Goal: Task Accomplishment & Management: Use online tool/utility

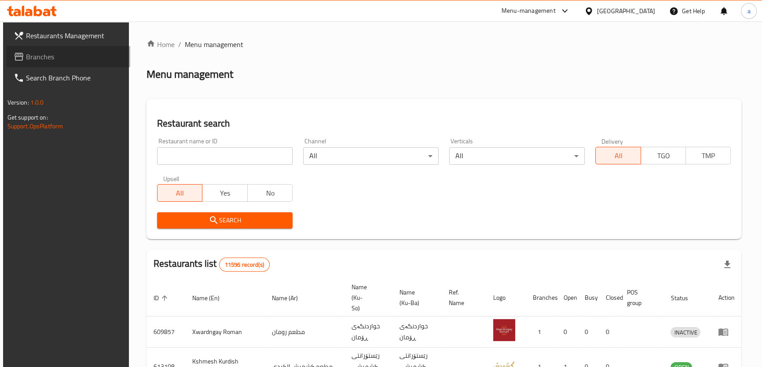
click at [44, 56] on span "Branches" at bounding box center [74, 56] width 97 height 11
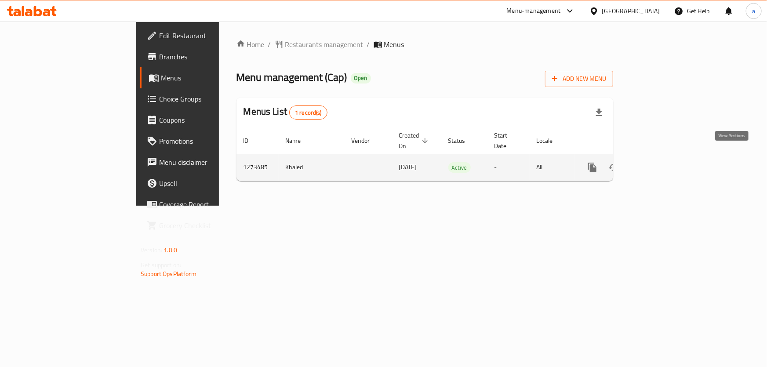
click at [661, 162] on icon "enhanced table" at bounding box center [656, 167] width 11 height 11
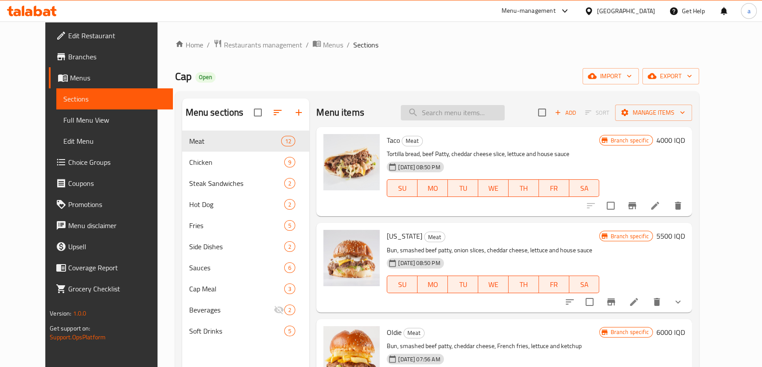
click at [449, 114] on input "search" at bounding box center [453, 112] width 104 height 15
paste input "Four Seasons Pizza"
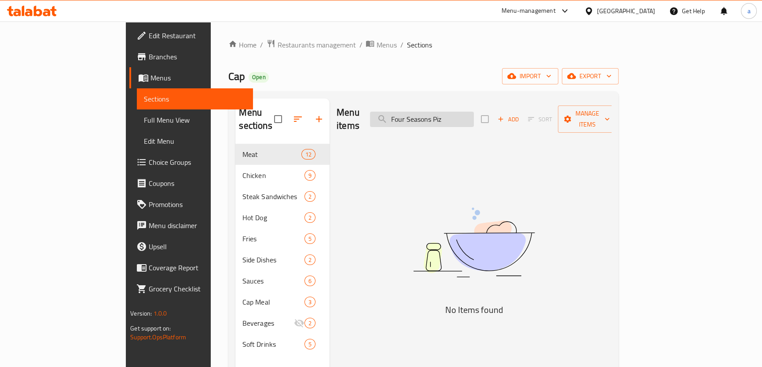
click at [474, 114] on input "Four Seasons Piz" at bounding box center [422, 119] width 104 height 15
click at [474, 114] on input "Four SeasonPiz" at bounding box center [422, 119] width 104 height 15
type input "F"
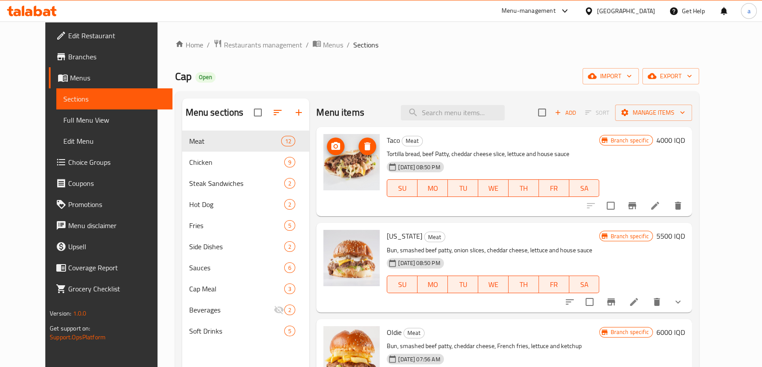
click at [348, 182] on img at bounding box center [351, 162] width 56 height 56
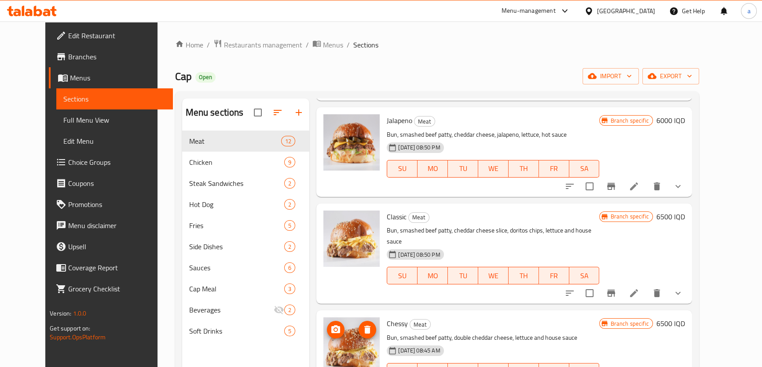
scroll to position [426, 0]
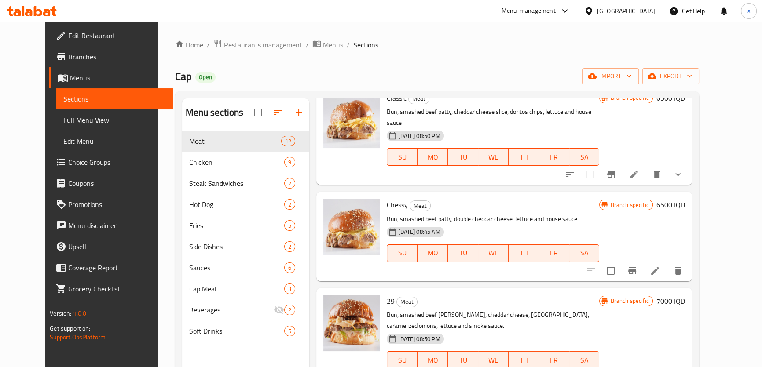
click at [51, 15] on icon at bounding box center [32, 11] width 50 height 11
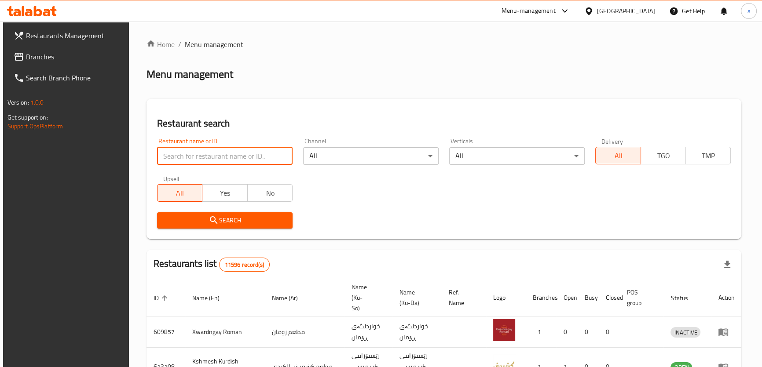
click at [271, 161] on input "search" at bounding box center [224, 156] width 135 height 18
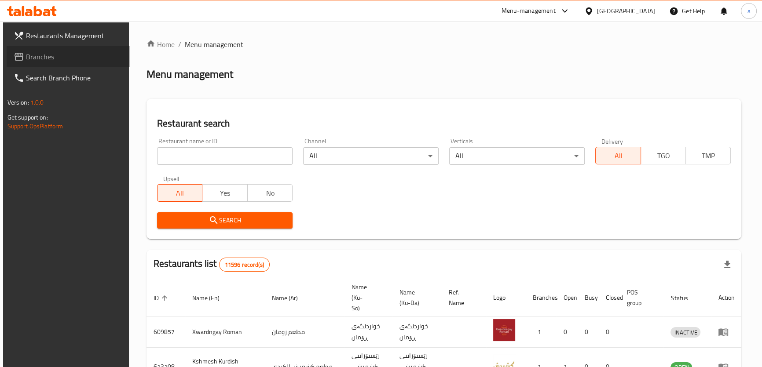
click at [87, 57] on span "Branches" at bounding box center [74, 56] width 97 height 11
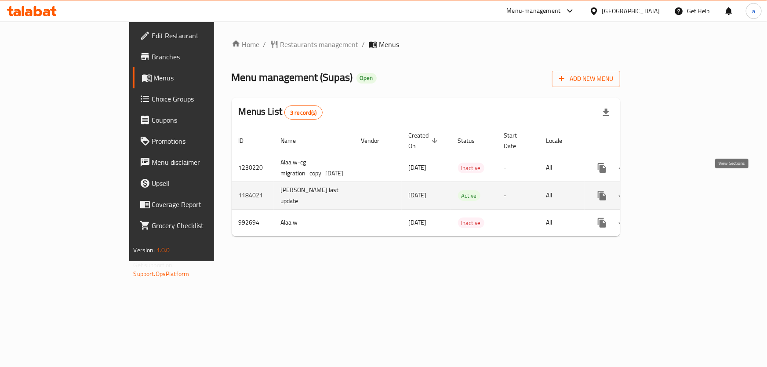
click at [671, 190] on icon "enhanced table" at bounding box center [665, 195] width 11 height 11
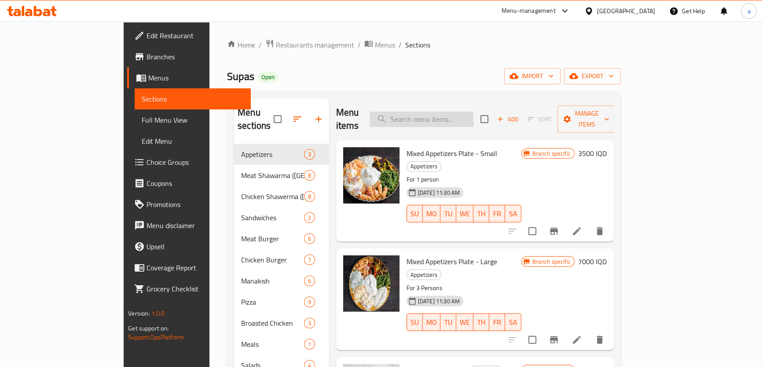
click at [452, 118] on input "search" at bounding box center [421, 119] width 104 height 15
paste input "Four Seasons Pizza"
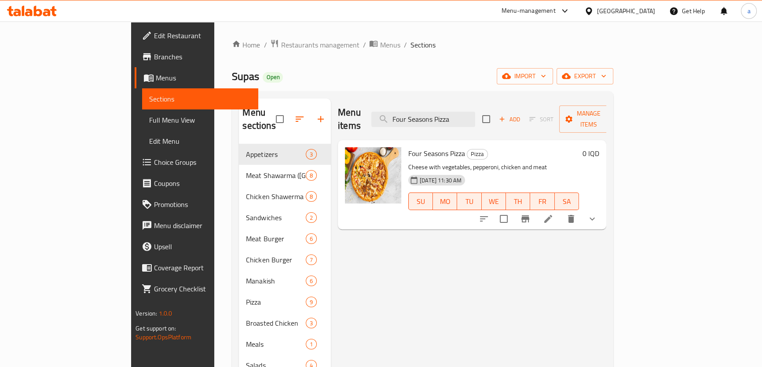
type input "Four Seasons Pizza"
click at [597, 214] on icon "show more" at bounding box center [592, 219] width 11 height 11
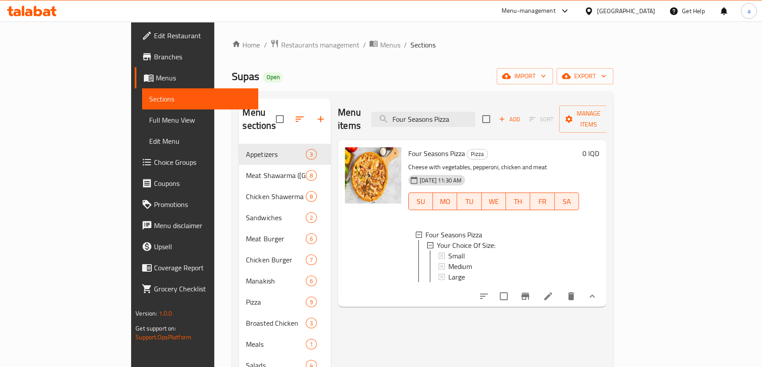
click at [149, 124] on span "Full Menu View" at bounding box center [200, 120] width 102 height 11
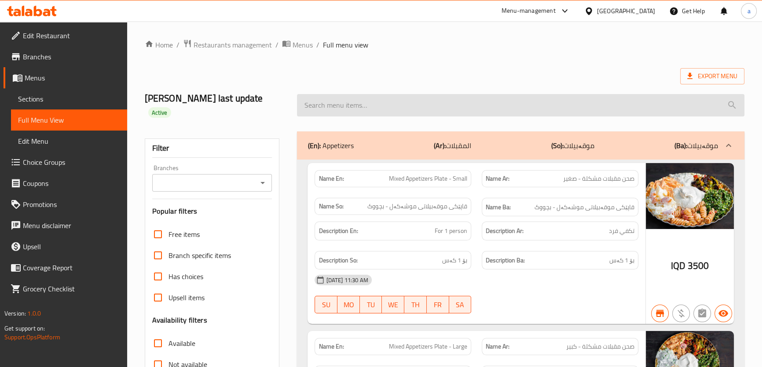
click at [492, 103] on input "search" at bounding box center [520, 105] width 447 height 22
paste input "Four Seasons Pizza"
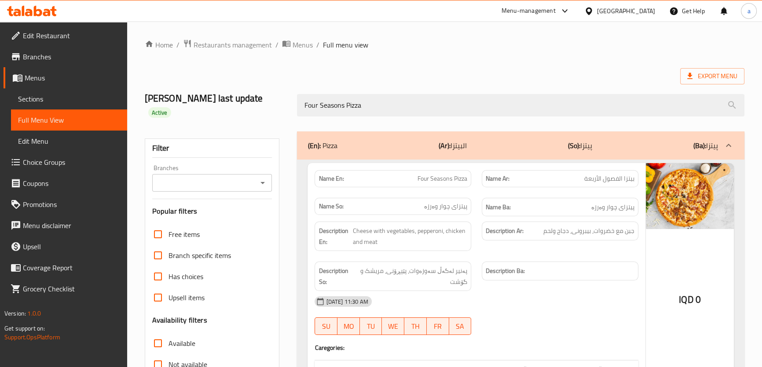
scroll to position [100, 0]
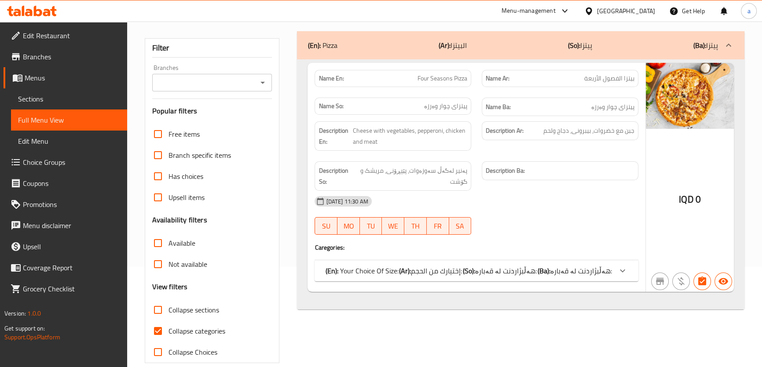
type input "Four Seasons Pizza"
click at [611, 264] on span "هەڵبژاردنت لە قەبارە:" at bounding box center [581, 270] width 62 height 13
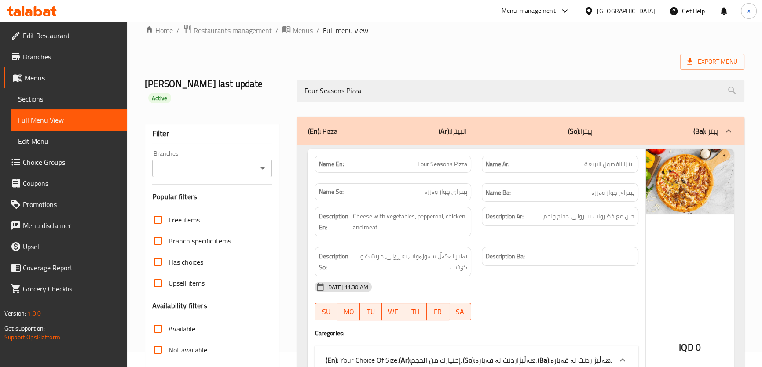
scroll to position [11, 0]
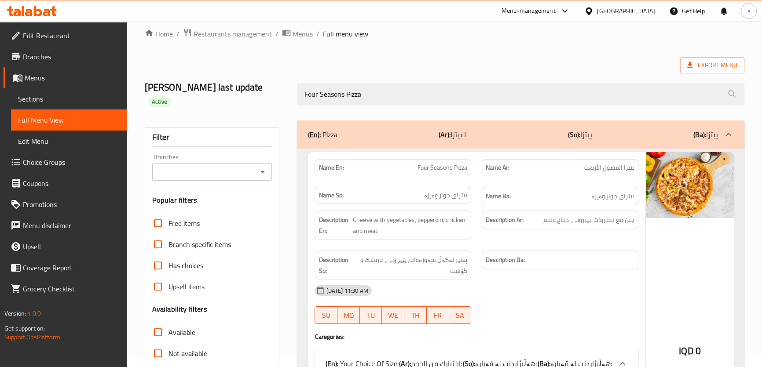
click at [69, 57] on span "Branches" at bounding box center [71, 56] width 97 height 11
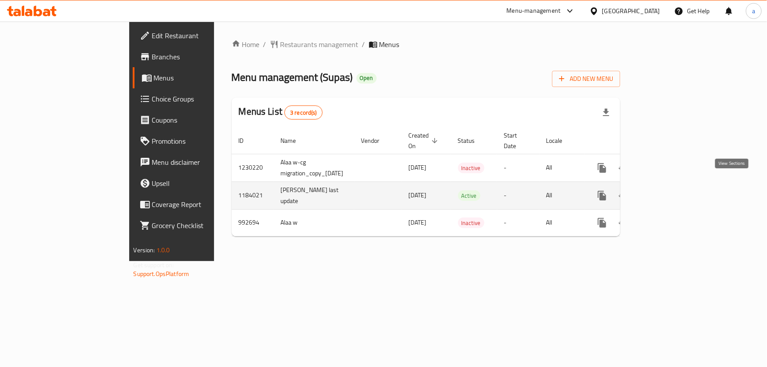
click at [671, 190] on icon "enhanced table" at bounding box center [665, 195] width 11 height 11
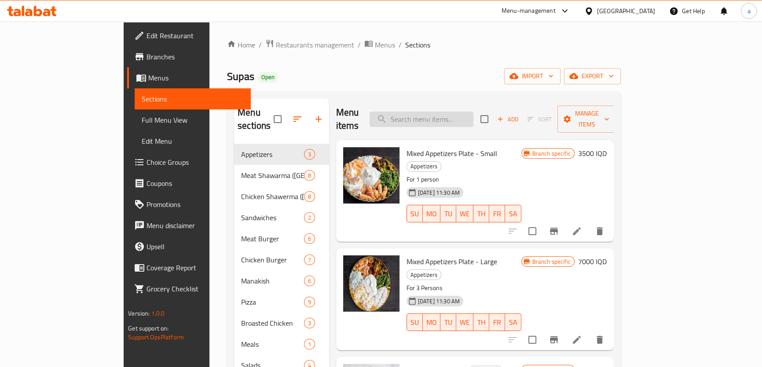
click at [473, 116] on input "search" at bounding box center [421, 119] width 104 height 15
paste input "Four Seasons Pizza"
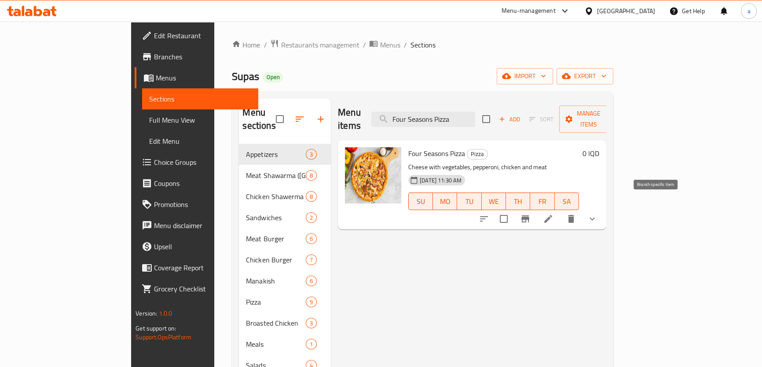
type input "Four Seasons Pizza"
click at [529, 215] on icon "Branch-specific-item" at bounding box center [525, 218] width 8 height 7
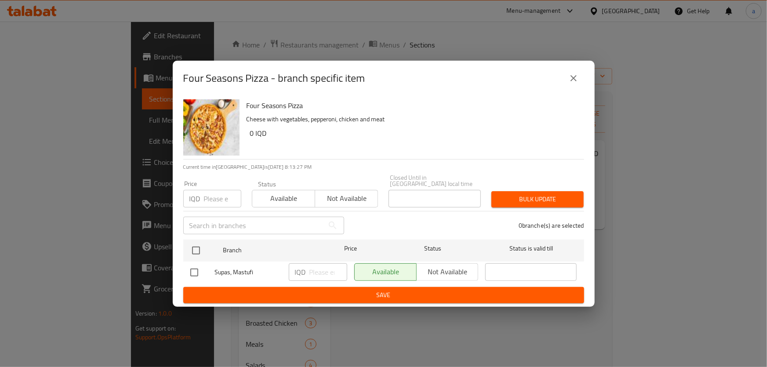
click at [577, 81] on icon "close" at bounding box center [574, 78] width 11 height 11
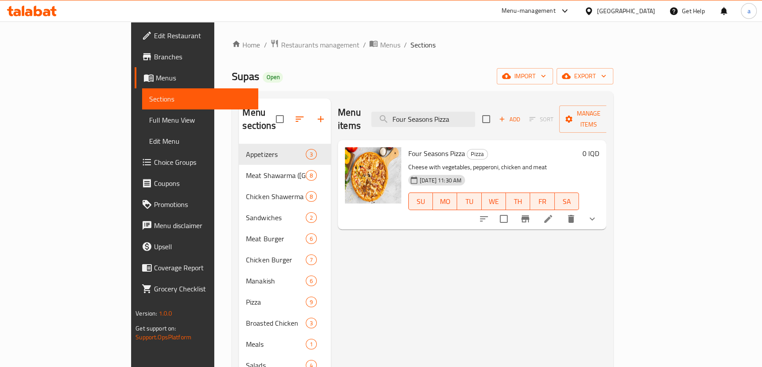
click at [149, 116] on span "Full Menu View" at bounding box center [200, 120] width 102 height 11
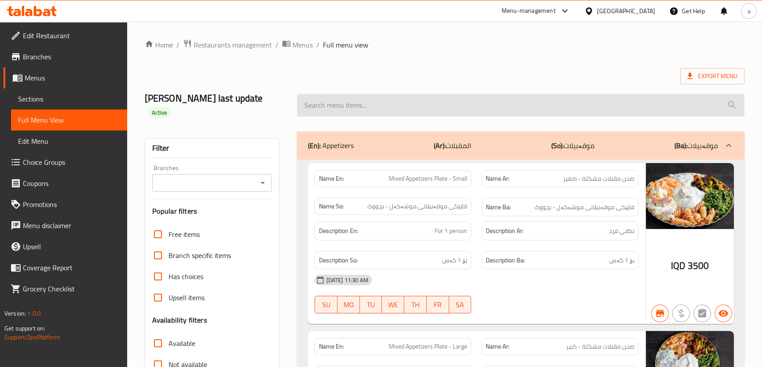
click at [444, 101] on input "search" at bounding box center [520, 105] width 447 height 22
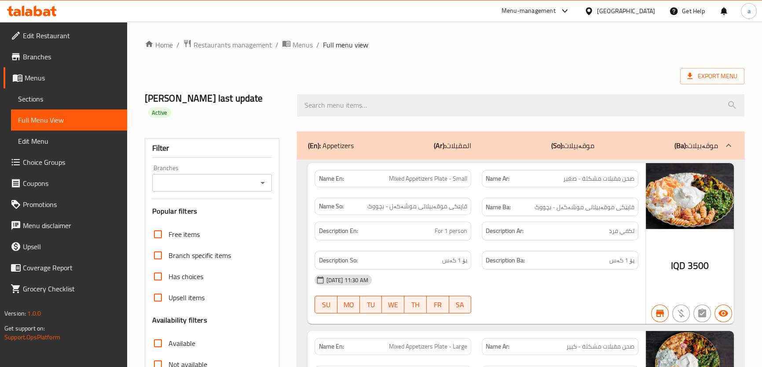
click at [248, 177] on input "Branches" at bounding box center [205, 183] width 100 height 12
click at [250, 204] on li "Supas, Mastufi" at bounding box center [212, 208] width 120 height 16
type input "Supas, Mastufi"
click at [369, 97] on input "search" at bounding box center [520, 105] width 447 height 22
paste input "Four Seasons Pizza"
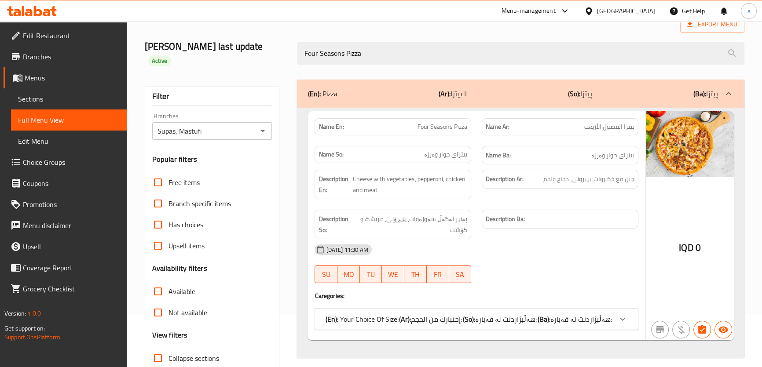
scroll to position [100, 0]
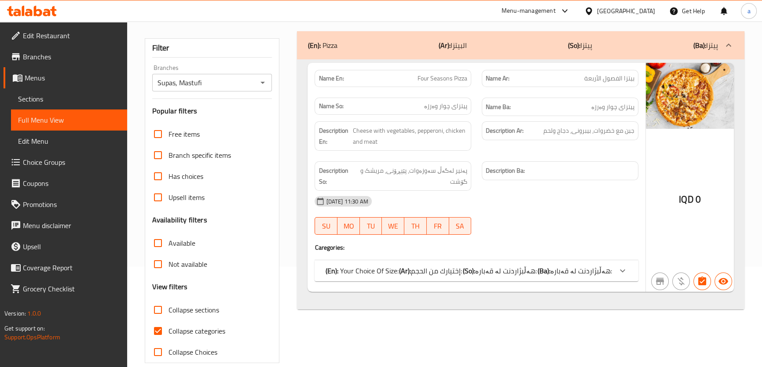
type input "Four Seasons Pizza"
click at [615, 263] on div at bounding box center [622, 270] width 21 height 21
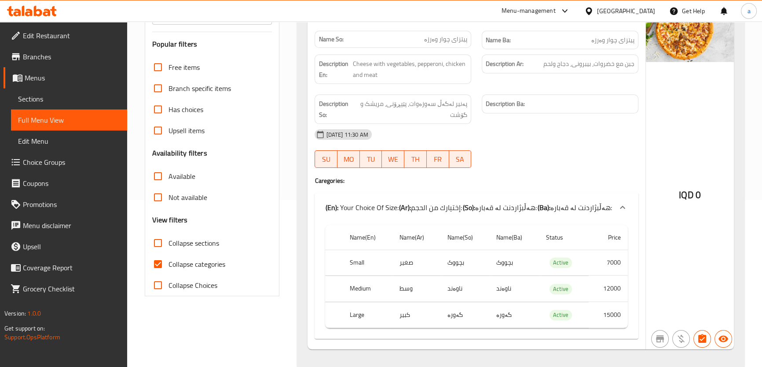
scroll to position [171, 0]
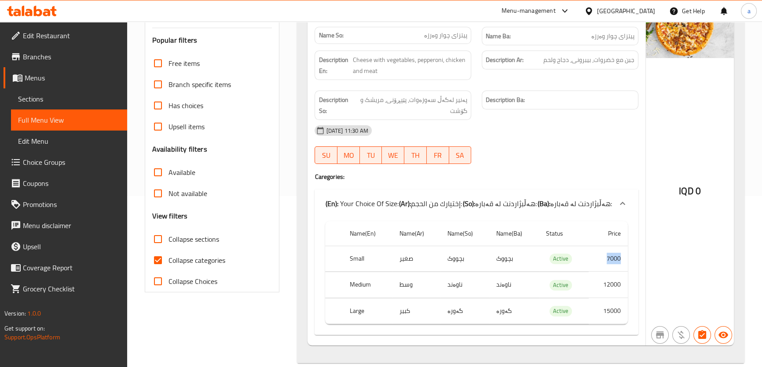
drag, startPoint x: 604, startPoint y: 247, endPoint x: 621, endPoint y: 246, distance: 17.6
click at [621, 246] on td "7000" at bounding box center [607, 259] width 39 height 26
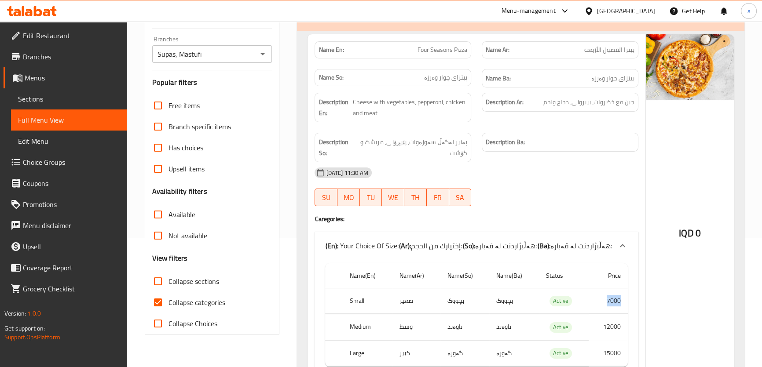
scroll to position [0, 0]
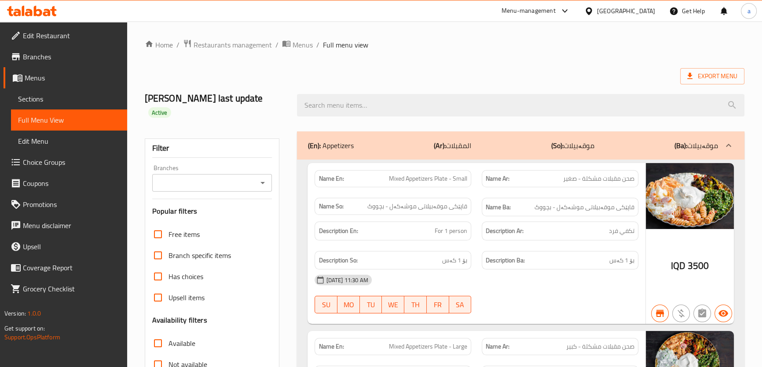
click at [257, 177] on div at bounding box center [261, 183] width 11 height 12
click at [262, 182] on icon "Open" at bounding box center [262, 183] width 4 height 2
click at [250, 213] on li "Supas, Mastufi" at bounding box center [212, 208] width 120 height 16
type input "Supas, Mastufi"
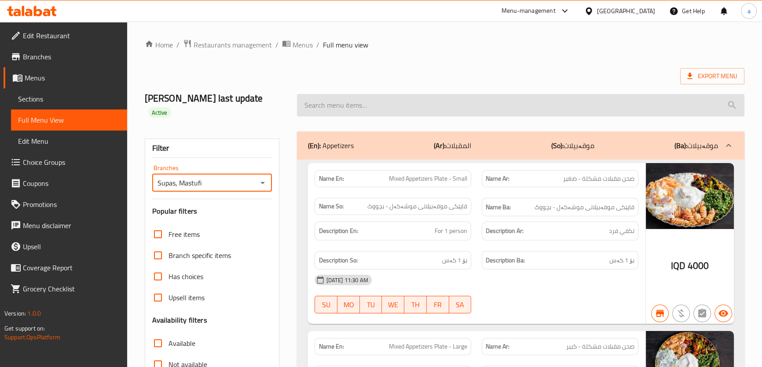
click at [374, 100] on input "search" at bounding box center [520, 105] width 447 height 22
click at [370, 94] on input "search" at bounding box center [520, 105] width 447 height 22
paste input "Four Seasons Pizza"
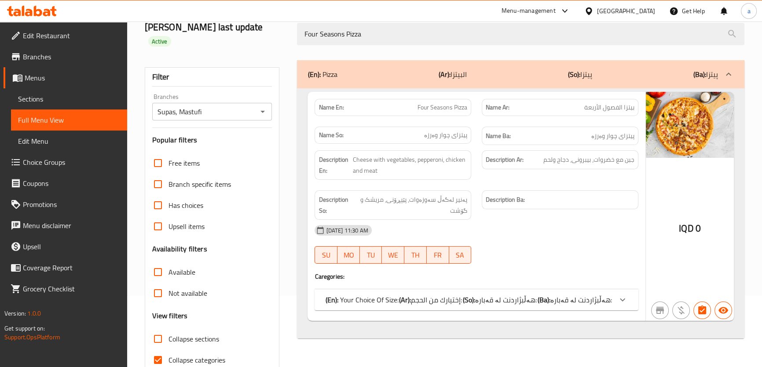
scroll to position [100, 0]
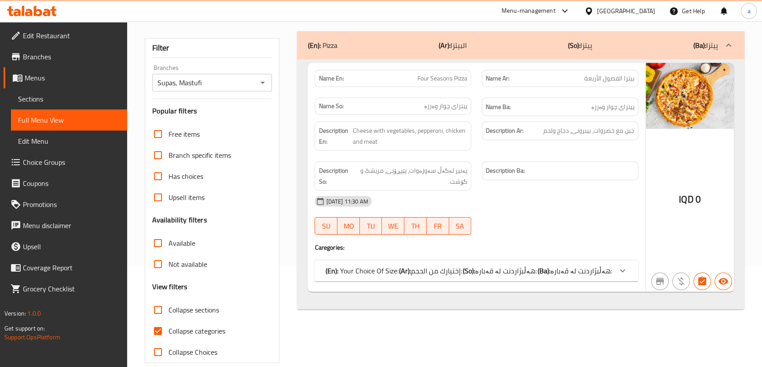
type input "Four Seasons Pizza"
click at [166, 321] on input "Collapse categories" at bounding box center [157, 331] width 21 height 21
checkbox input "false"
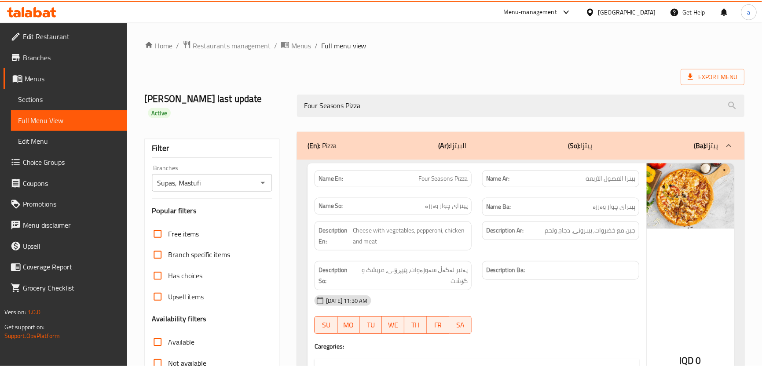
scroll to position [171, 0]
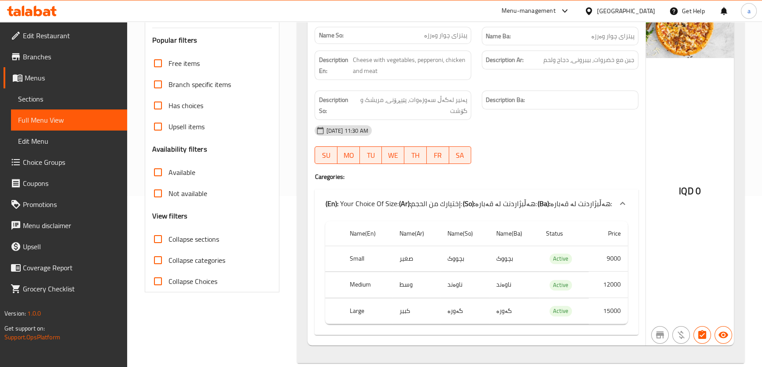
click at [21, 12] on icon at bounding box center [32, 11] width 50 height 11
